Goal: Book appointment/travel/reservation

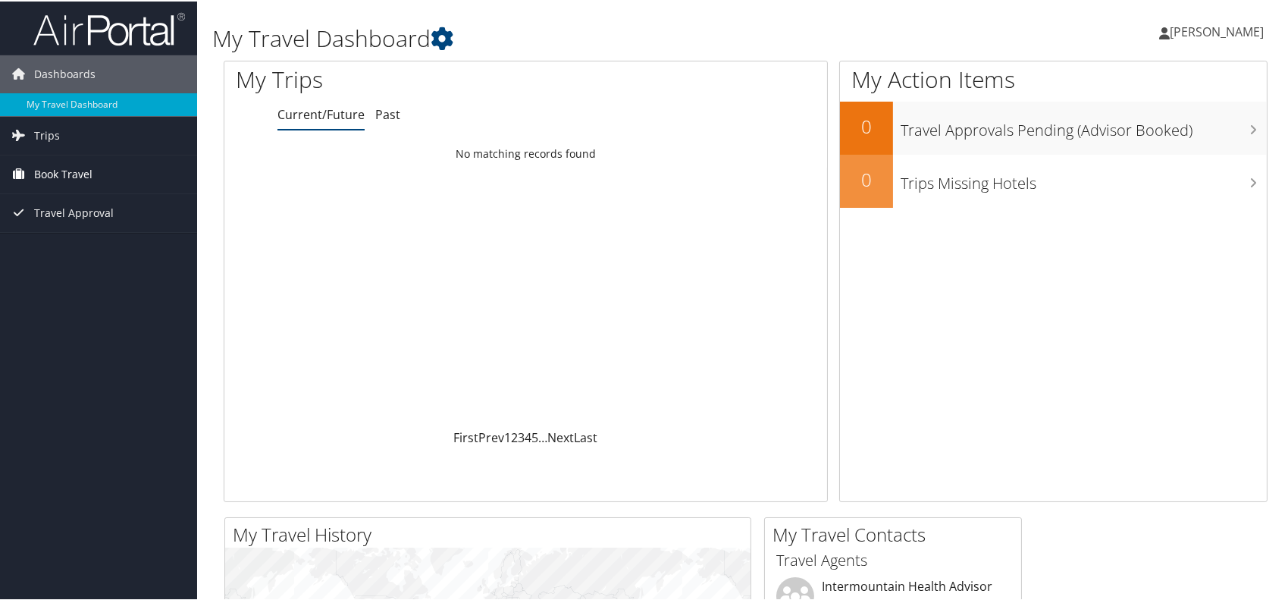
click at [96, 164] on link "Book Travel" at bounding box center [98, 173] width 197 height 38
click at [139, 251] on link "Book/Manage Online Trips" at bounding box center [98, 248] width 197 height 23
